Goal: Information Seeking & Learning: Learn about a topic

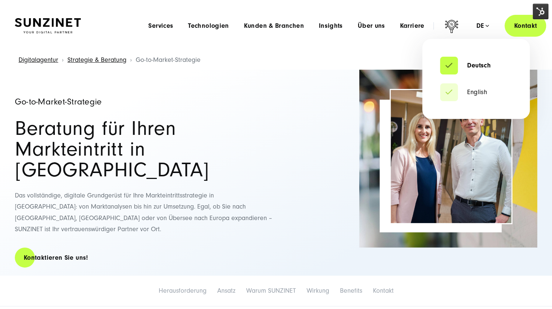
click at [483, 27] on div "de" at bounding box center [482, 25] width 13 height 7
click at [476, 92] on link "English" at bounding box center [463, 92] width 47 height 7
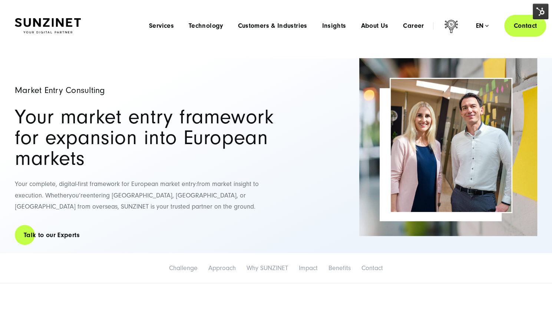
click at [233, 125] on h2 "Your market entry framework for expansion into European markets" at bounding box center [144, 138] width 259 height 62
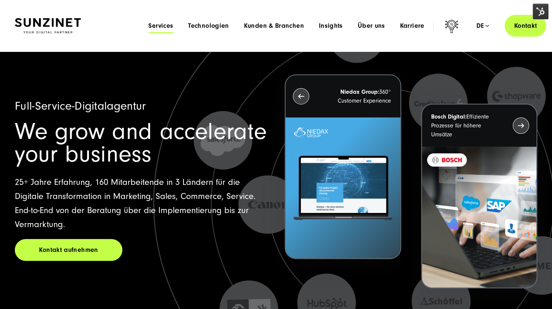
click at [167, 28] on span "Services" at bounding box center [160, 25] width 25 height 7
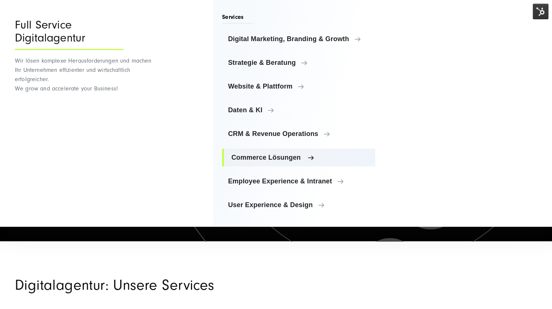
scroll to position [110, 0]
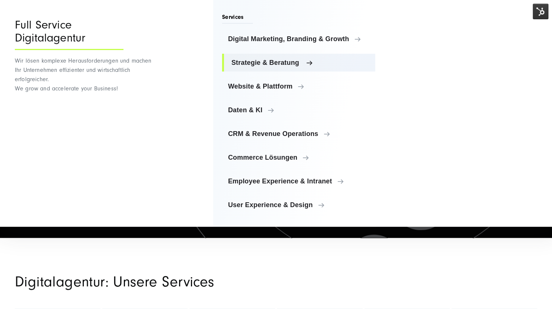
click at [265, 62] on span "Strategie & Beratung" at bounding box center [300, 62] width 138 height 7
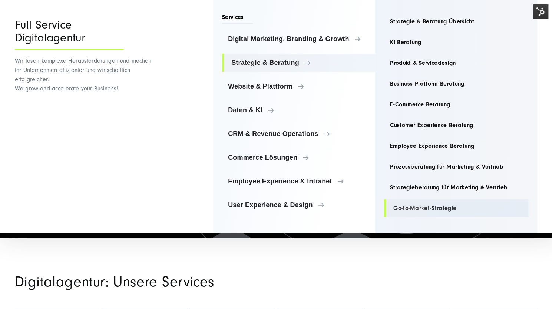
click at [431, 207] on link "Go-to-Market-Strategie" at bounding box center [456, 208] width 144 height 18
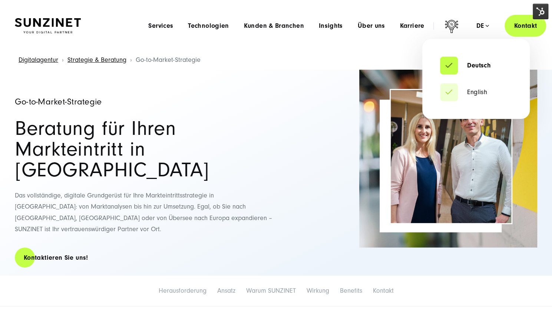
click at [477, 23] on div "de" at bounding box center [482, 25] width 13 height 7
click at [476, 94] on link "English" at bounding box center [463, 92] width 47 height 7
